Goal: Transaction & Acquisition: Purchase product/service

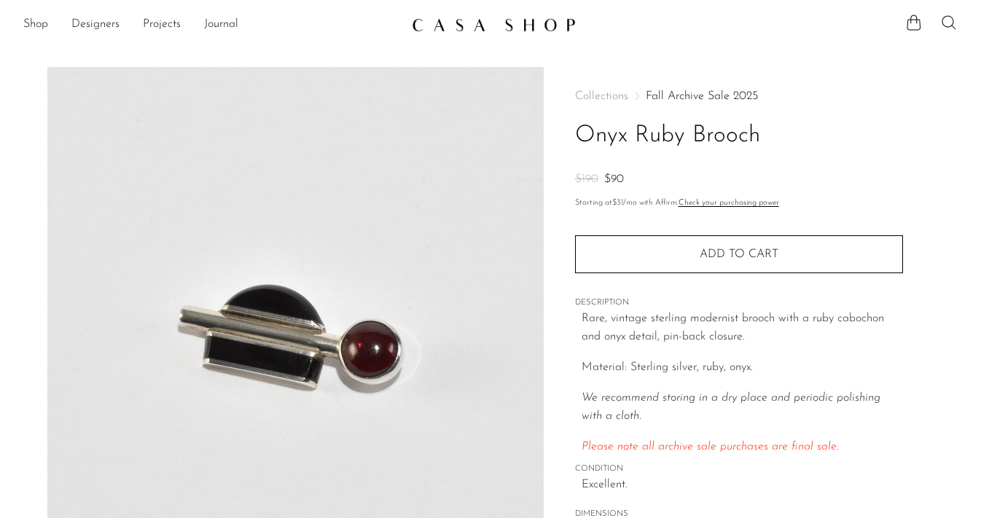
click at [946, 23] on icon at bounding box center [948, 22] width 17 height 17
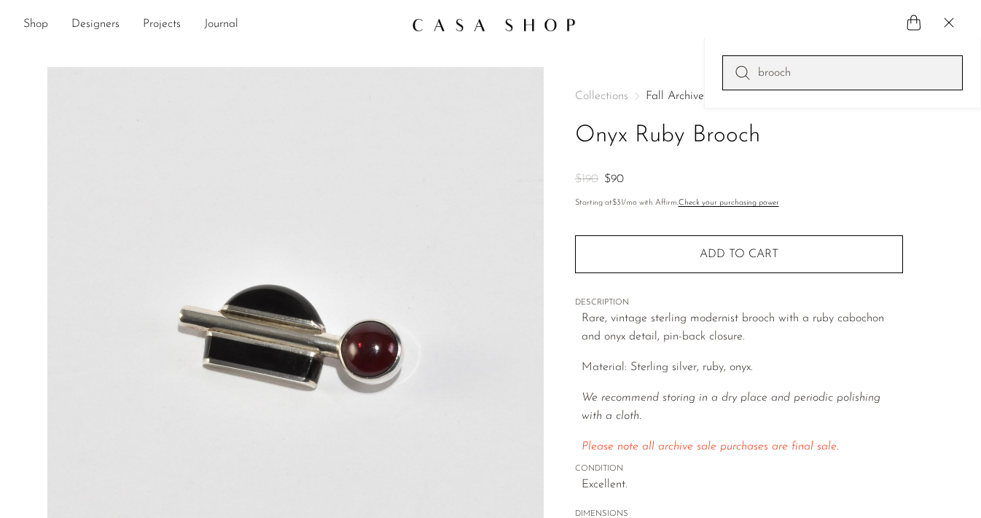
type input "brooch"
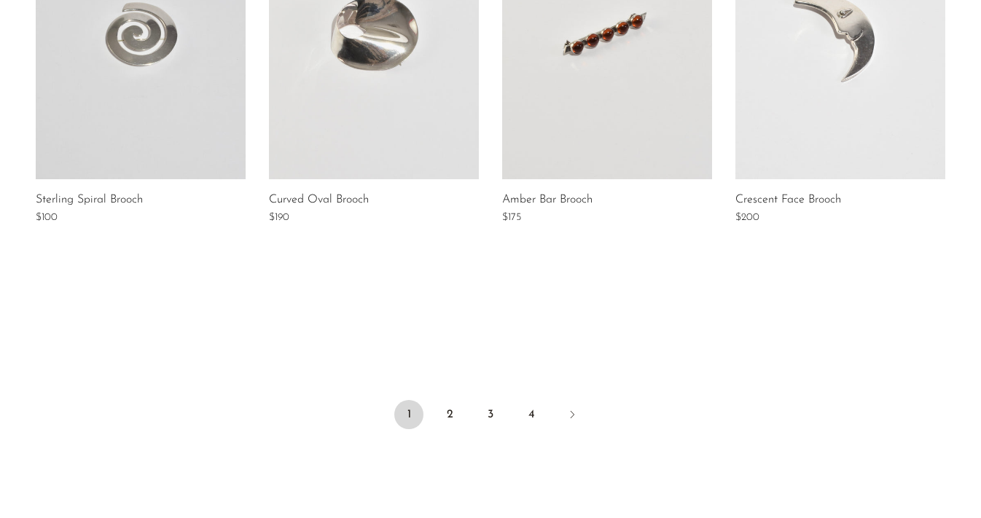
scroll to position [1166, 0]
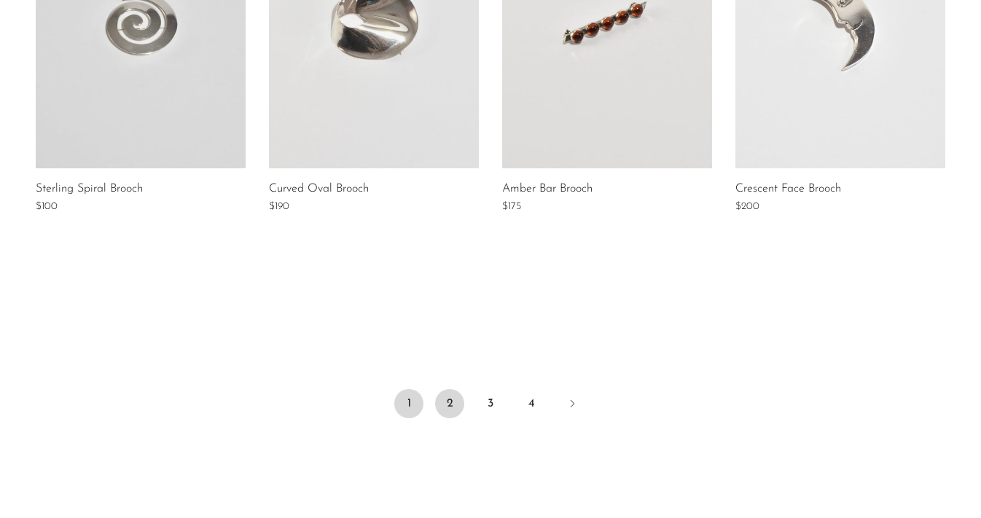
click at [452, 397] on link "2" at bounding box center [449, 403] width 29 height 29
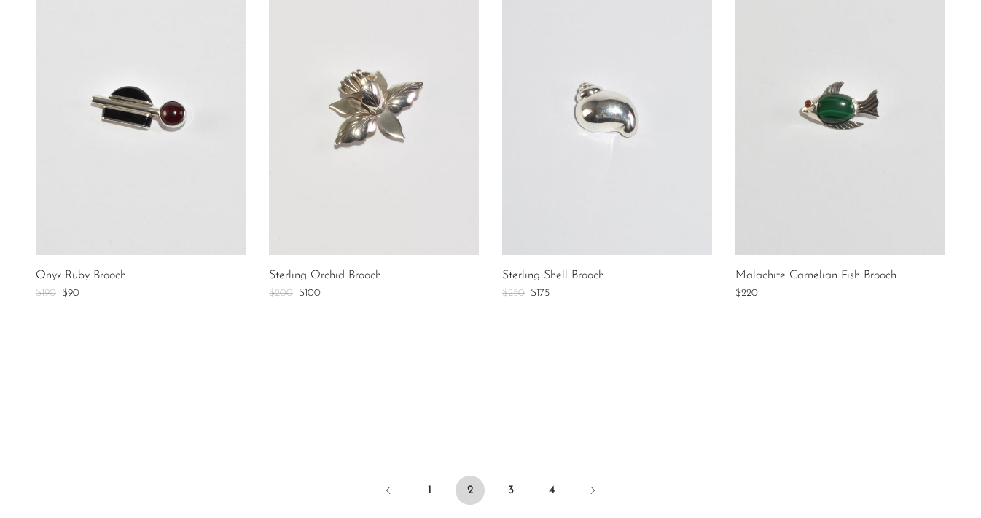
scroll to position [1081, 0]
click at [770, 117] on link at bounding box center [840, 108] width 210 height 292
click at [195, 124] on link at bounding box center [141, 108] width 210 height 292
click at [511, 496] on link "3" at bounding box center [510, 488] width 29 height 29
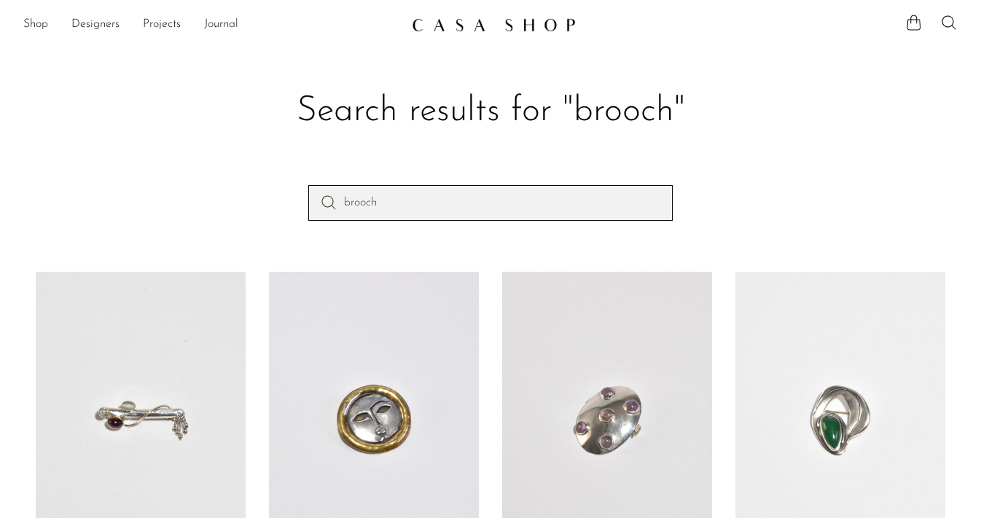
click at [413, 211] on input "brooch" at bounding box center [490, 202] width 364 height 35
type input "earrings"
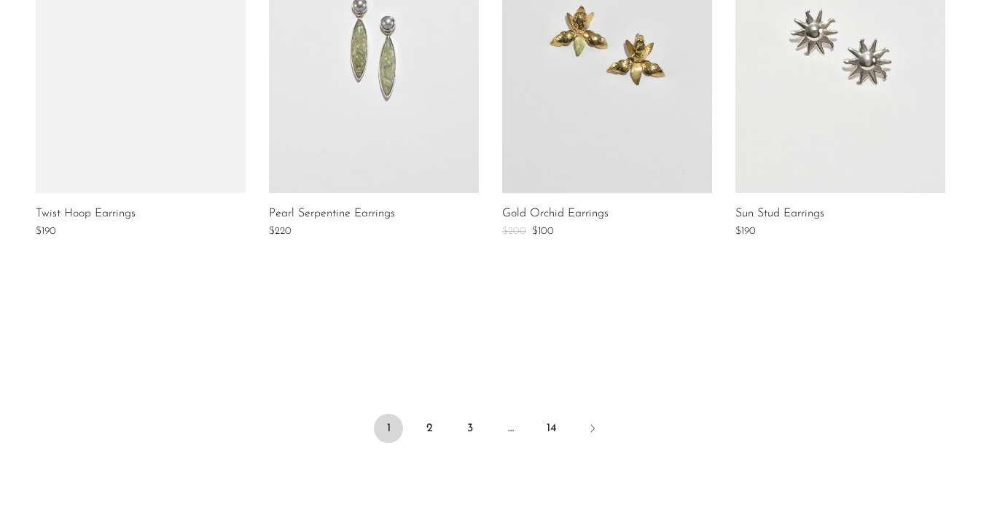
scroll to position [1141, 0]
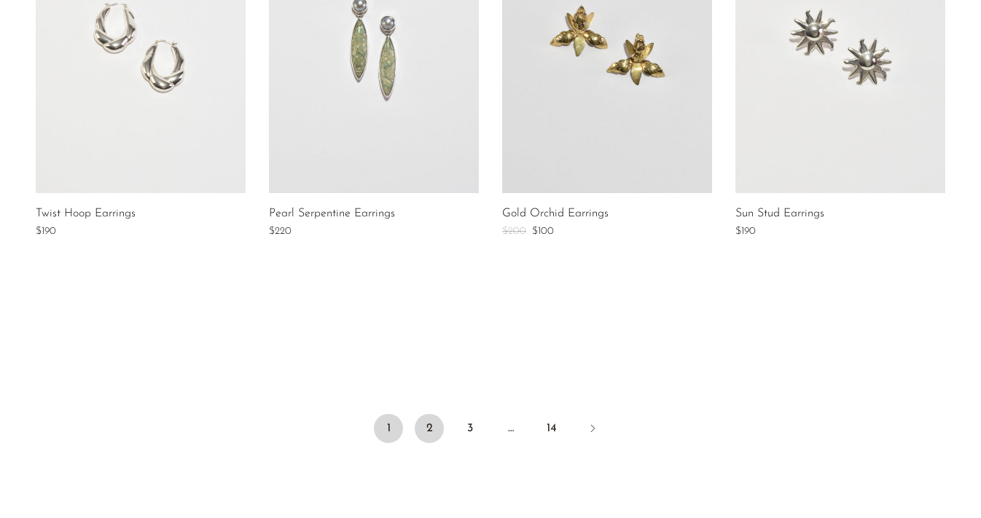
click at [431, 433] on link "2" at bounding box center [429, 428] width 29 height 29
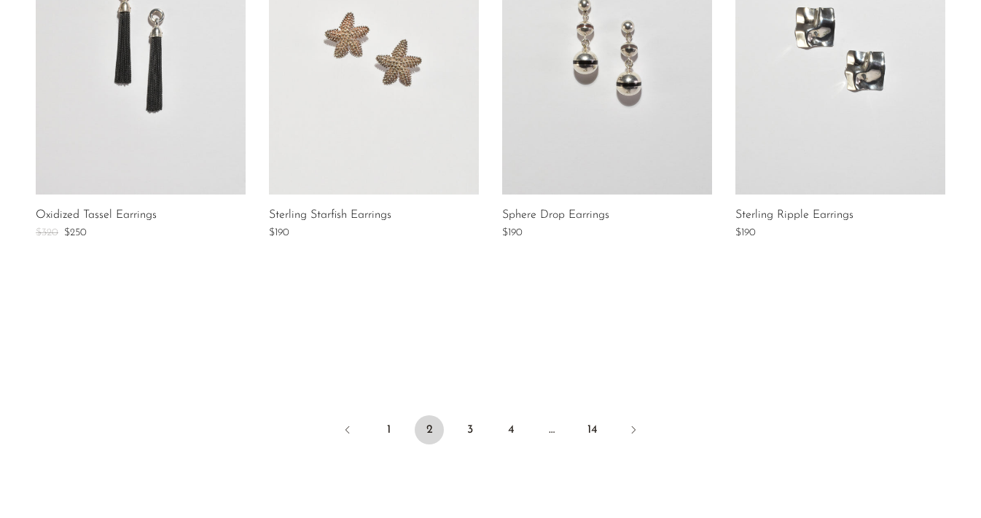
scroll to position [1197, 0]
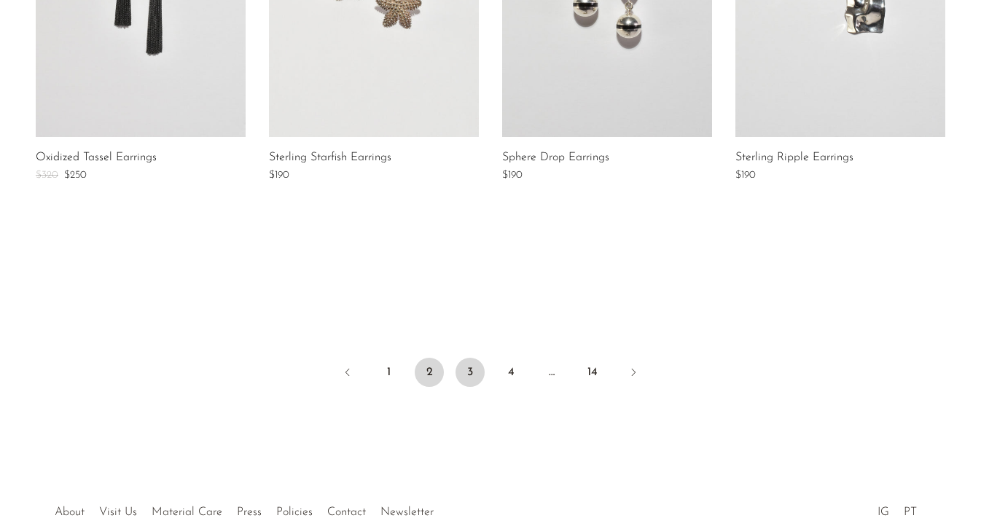
click at [464, 375] on link "3" at bounding box center [469, 372] width 29 height 29
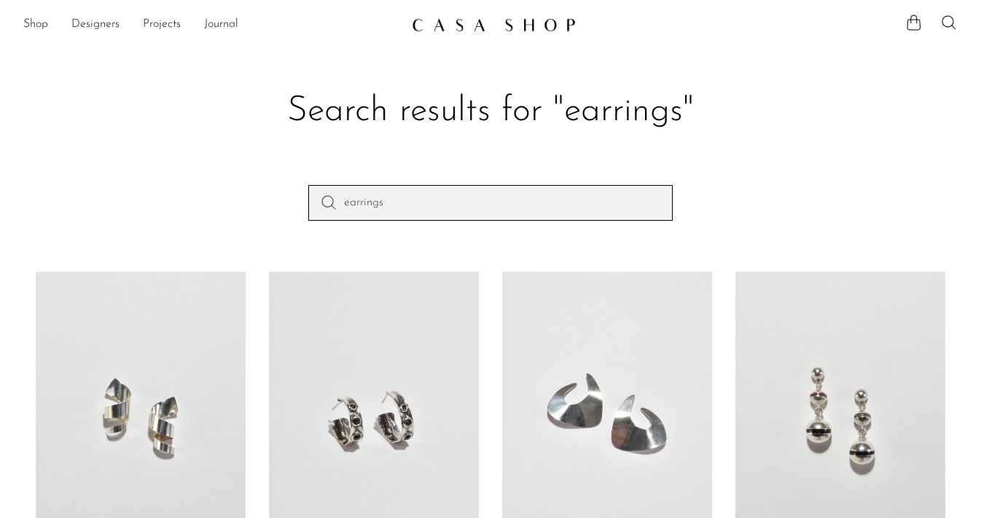
click at [415, 208] on input "earrings" at bounding box center [490, 202] width 364 height 35
type input "pendant"
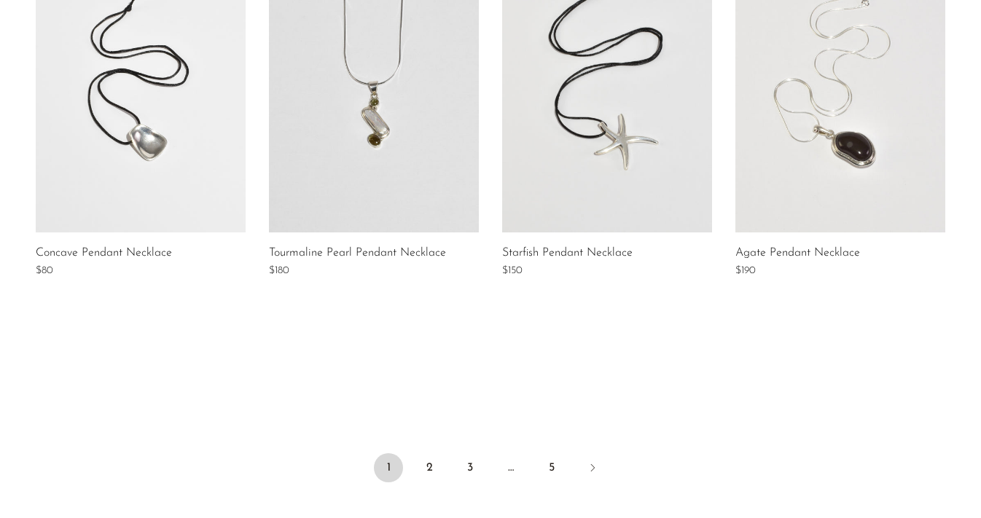
scroll to position [1104, 0]
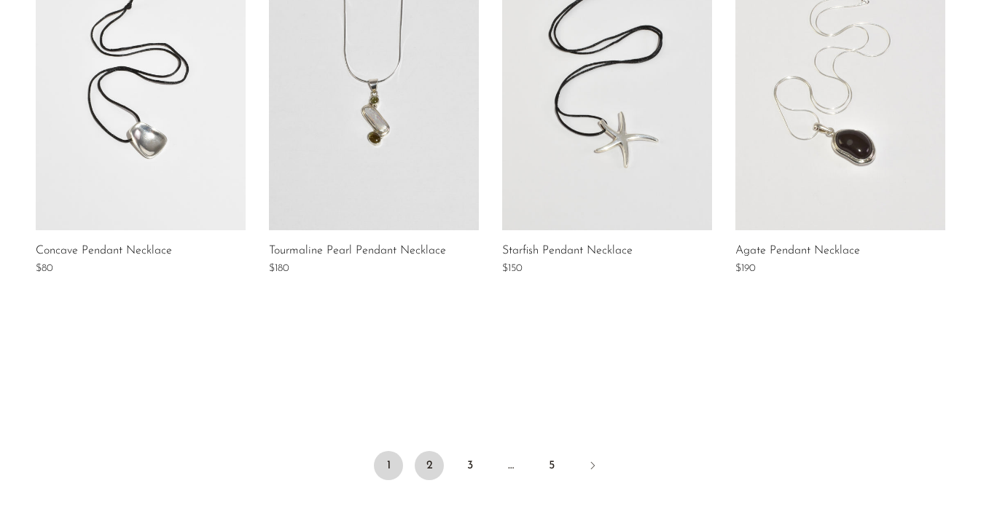
click at [432, 462] on link "2" at bounding box center [429, 465] width 29 height 29
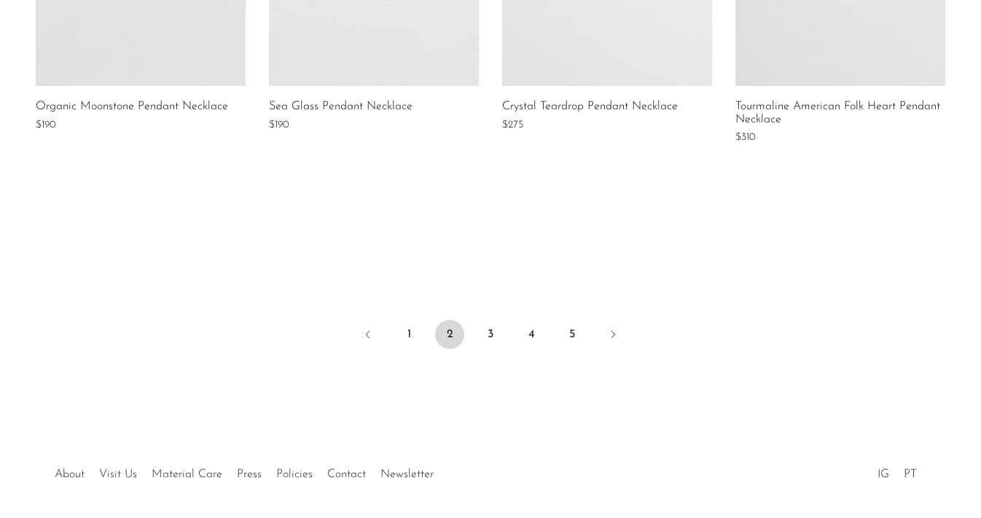
scroll to position [1261, 0]
click at [483, 327] on link "3" at bounding box center [490, 333] width 29 height 29
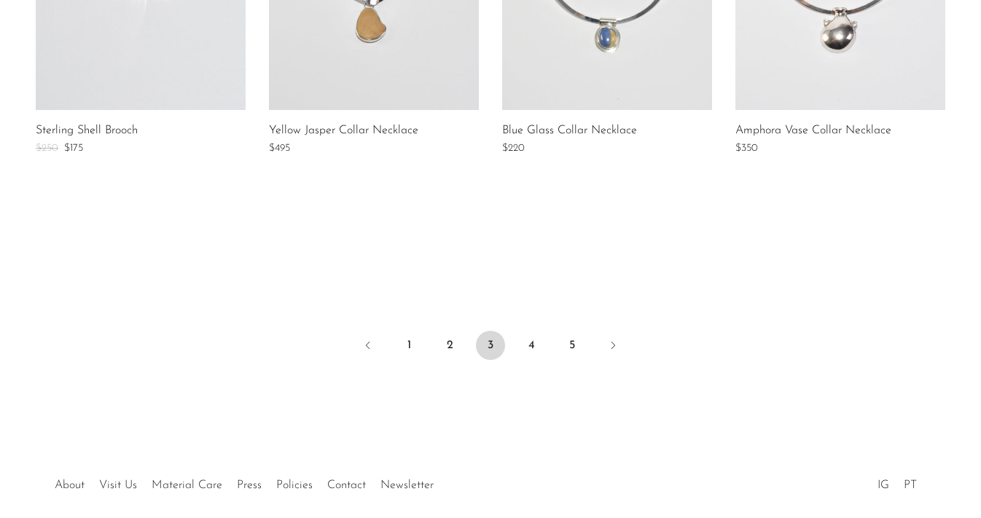
scroll to position [1228, 0]
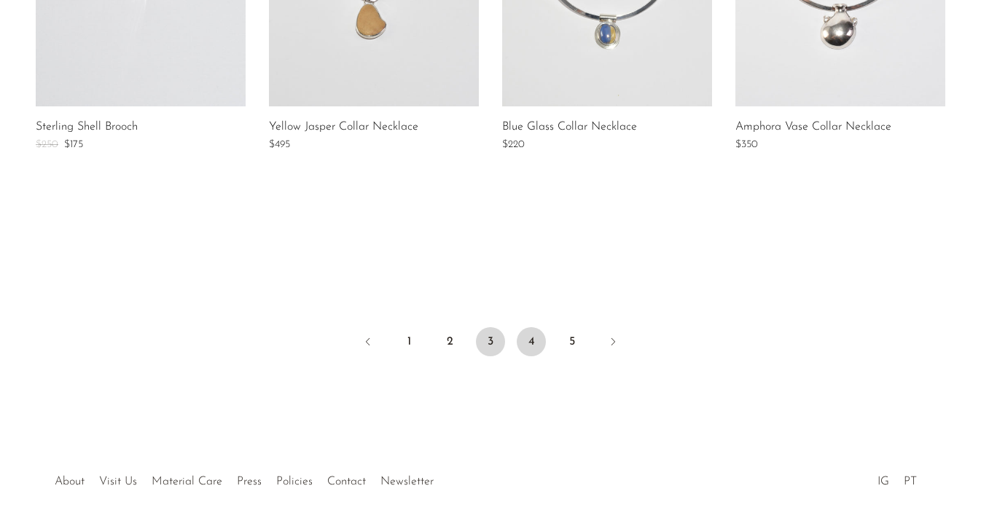
click at [530, 337] on link "4" at bounding box center [531, 341] width 29 height 29
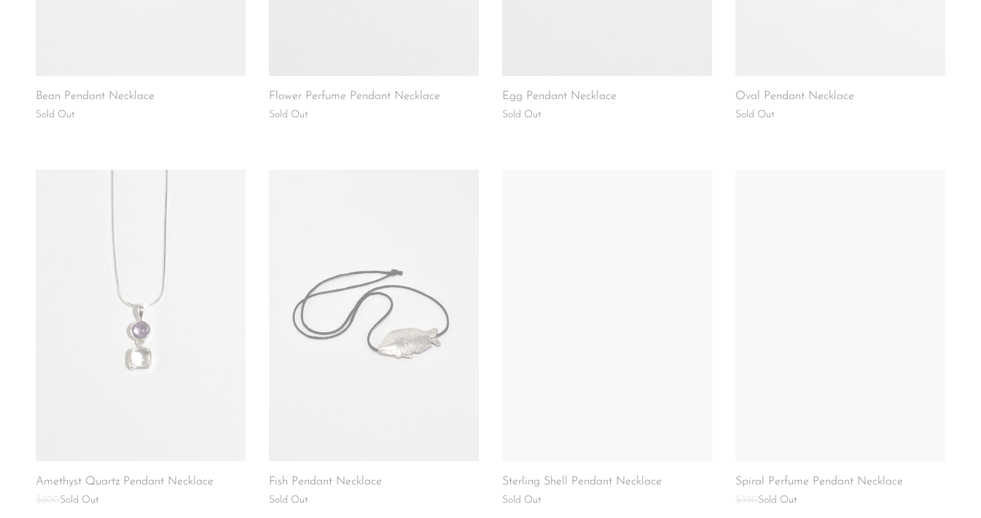
scroll to position [896, 0]
